Goal: Task Accomplishment & Management: Use online tool/utility

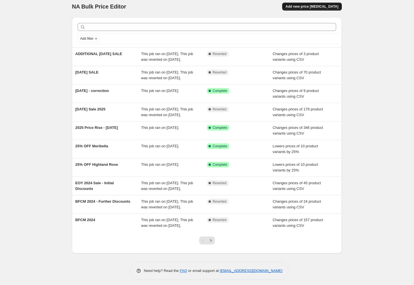
scroll to position [4, 0]
click at [311, 9] on span "Add new price change job" at bounding box center [311, 7] width 53 height 5
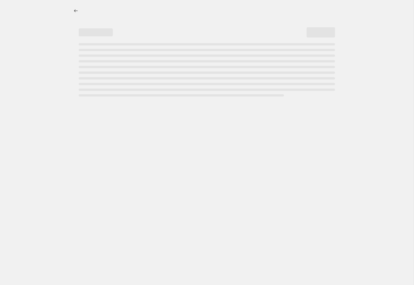
select select "percentage"
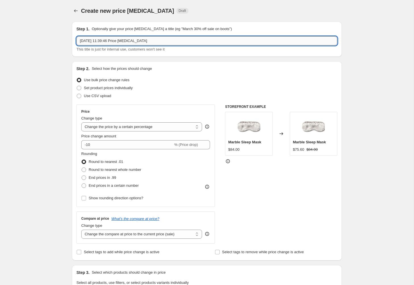
click at [220, 39] on input "27 Aug 2025, 11:39:46 Price change job" at bounding box center [206, 40] width 261 height 9
type input "LABOUR DAY SALE 24'"
click at [78, 95] on span at bounding box center [79, 96] width 5 height 5
click at [77, 94] on input "Use CSV upload" at bounding box center [77, 94] width 0 height 0
radio input "true"
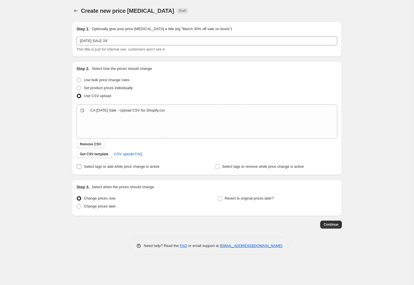
click at [80, 167] on input "Select tags to add while price change is active" at bounding box center [79, 166] width 5 height 5
checkbox input "true"
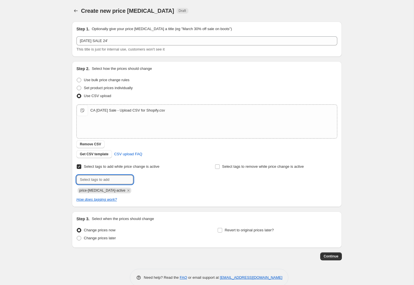
click at [104, 180] on input "text" at bounding box center [104, 179] width 57 height 9
type input "sale-script"
click at [162, 180] on span "sale-script" at bounding box center [154, 179] width 17 height 4
click at [81, 239] on span at bounding box center [79, 238] width 5 height 5
click at [77, 236] on input "Change prices later" at bounding box center [77, 236] width 0 height 0
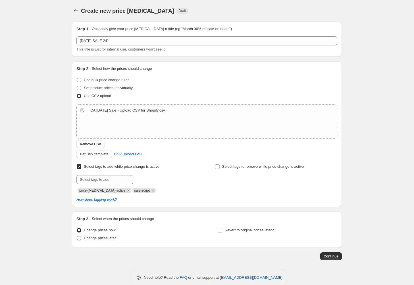
radio input "true"
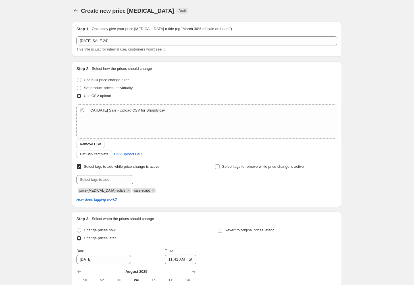
click at [220, 229] on input "Revert to original prices later?" at bounding box center [220, 230] width 5 height 5
checkbox input "true"
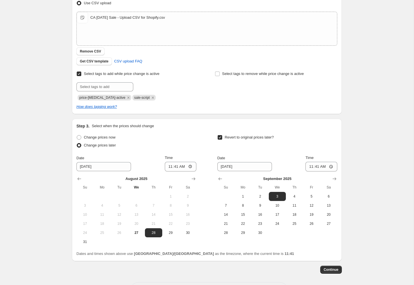
scroll to position [116, 0]
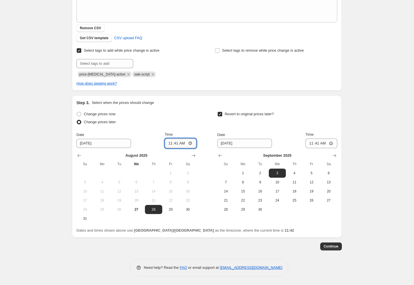
click at [171, 144] on input "11:41" at bounding box center [181, 144] width 32 height 10
type input "14:00"
click at [311, 144] on input "11:41" at bounding box center [321, 144] width 32 height 10
type input "17:00"
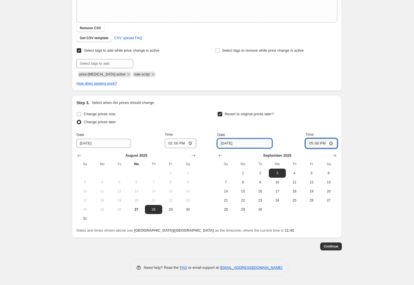
click at [229, 145] on input "9/3/2025" at bounding box center [244, 143] width 55 height 9
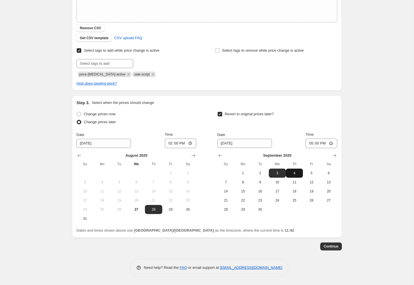
click at [296, 173] on span "4" at bounding box center [294, 173] width 12 height 5
type input "9/4/2025"
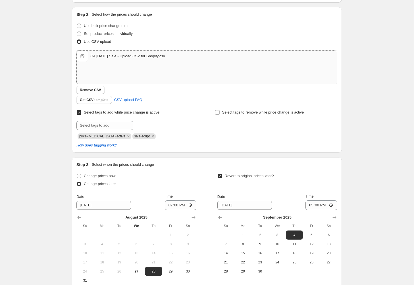
scroll to position [11, 0]
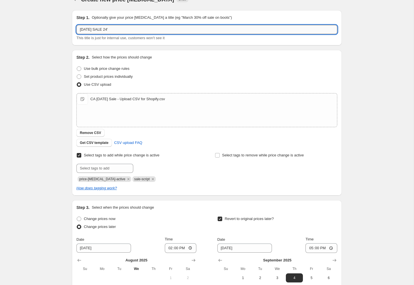
click at [119, 31] on input "LABOUR DAY SALE 24'" at bounding box center [206, 29] width 261 height 9
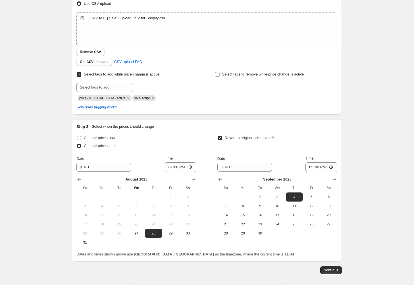
scroll to position [94, 0]
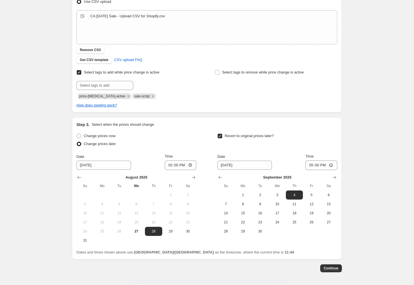
type input "LABOUR DAY SALE 25'"
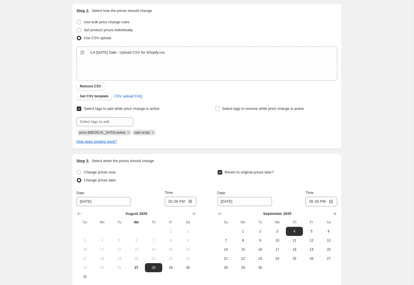
scroll to position [116, 0]
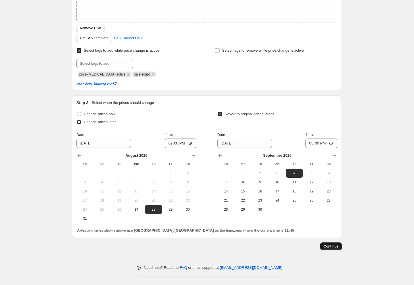
click at [335, 246] on span "Continue" at bounding box center [330, 246] width 15 height 5
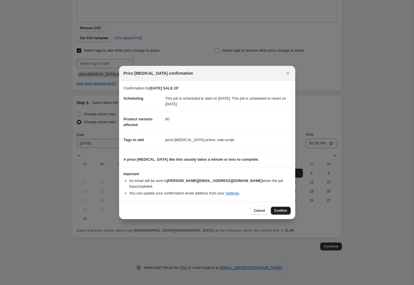
click at [285, 210] on span "Confirm" at bounding box center [280, 210] width 13 height 5
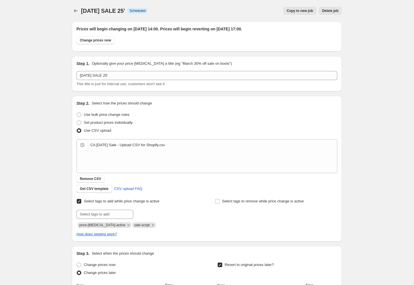
scroll to position [116, 0]
